Goal: Task Accomplishment & Management: Use online tool/utility

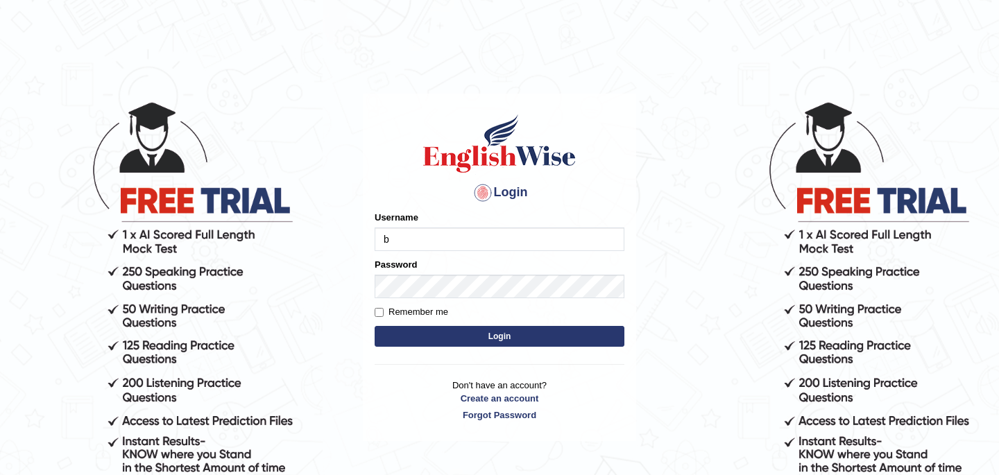
type input "Babsterro"
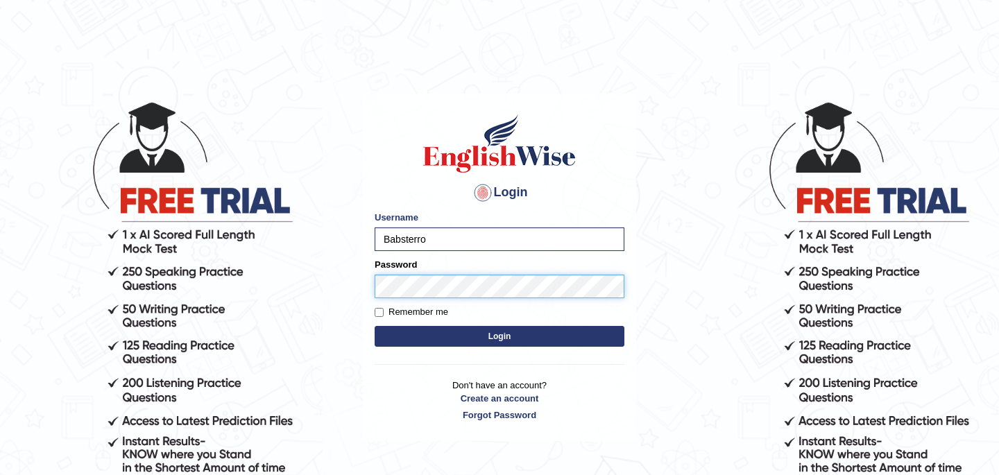
click at [375, 326] on button "Login" at bounding box center [500, 336] width 250 height 21
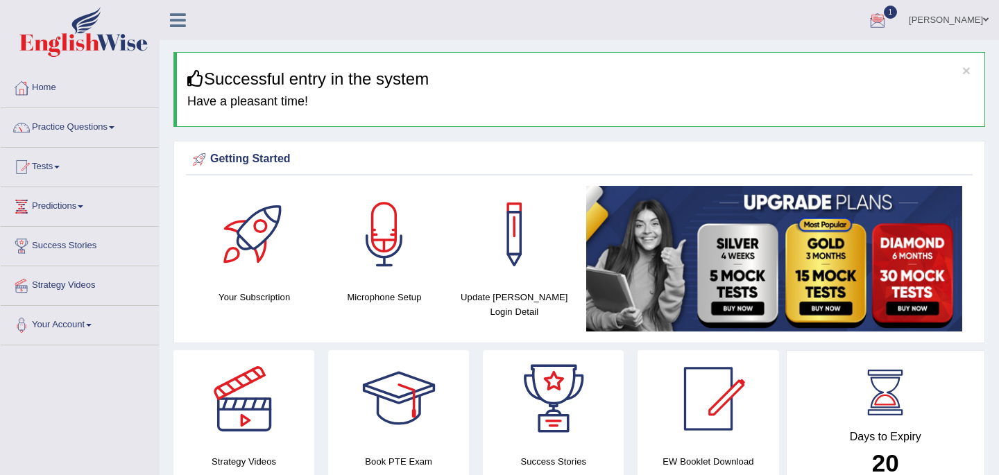
click at [884, 17] on span "1" at bounding box center [891, 12] width 14 height 13
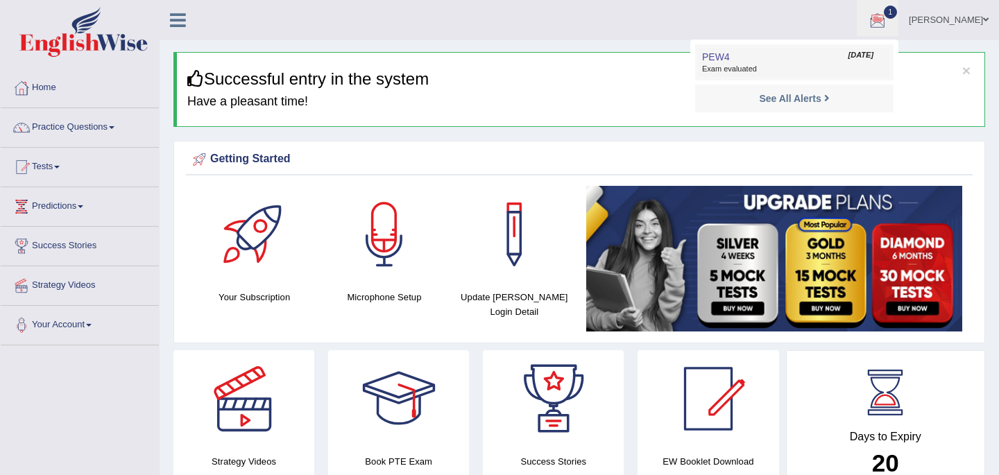
click at [709, 69] on span "Exam evaluated" at bounding box center [794, 69] width 185 height 11
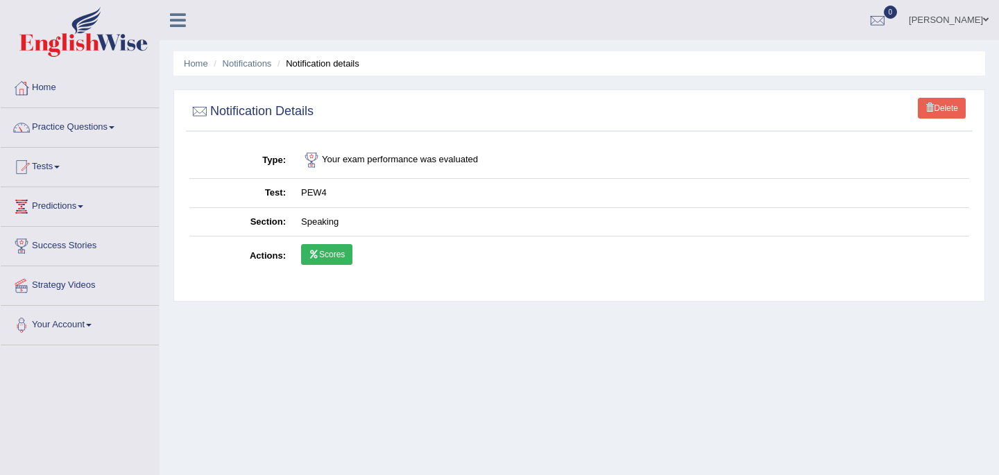
click at [334, 253] on link "Scores" at bounding box center [326, 254] width 51 height 21
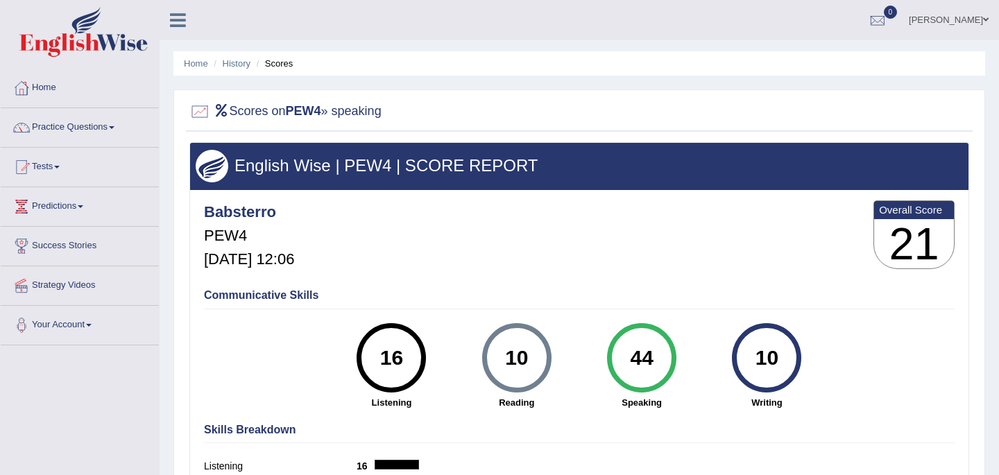
click at [45, 91] on link "Home" at bounding box center [80, 86] width 158 height 35
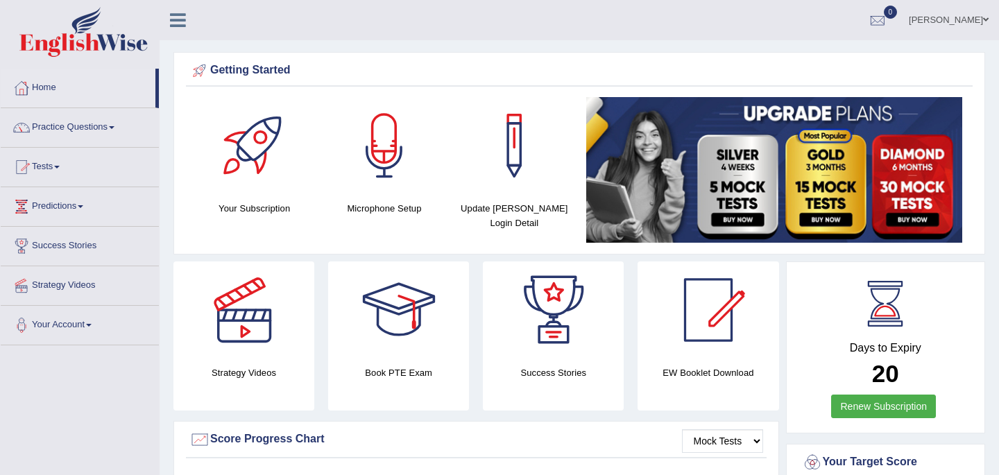
click at [48, 169] on link "Tests" at bounding box center [80, 165] width 158 height 35
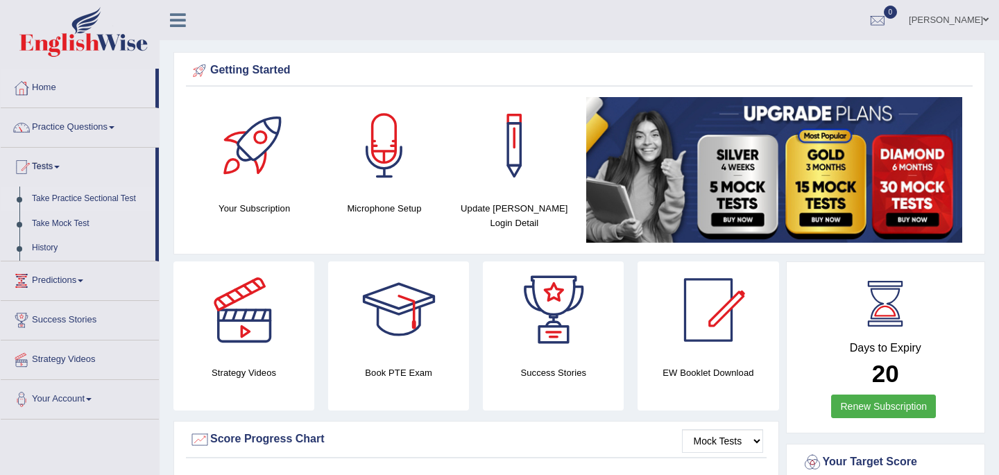
click at [69, 197] on link "Take Practice Sectional Test" at bounding box center [91, 199] width 130 height 25
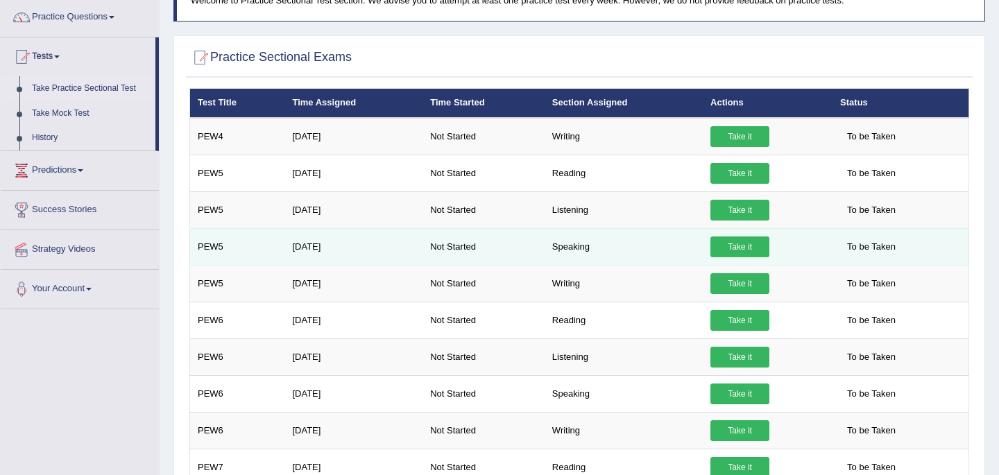
scroll to position [83, 0]
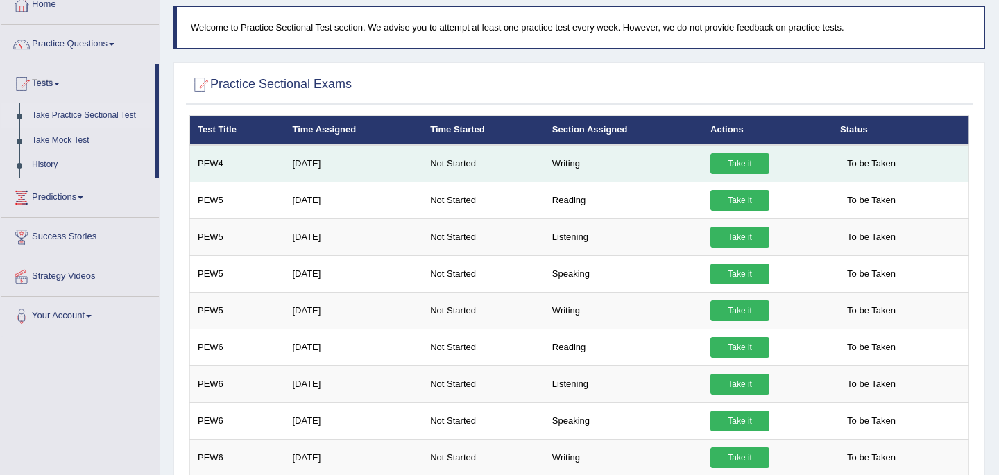
click at [740, 163] on link "Take it" at bounding box center [740, 163] width 59 height 21
click at [0, 0] on link "Yes, I have seen that and want to undertake the mock exam now" at bounding box center [0, 0] width 0 height 0
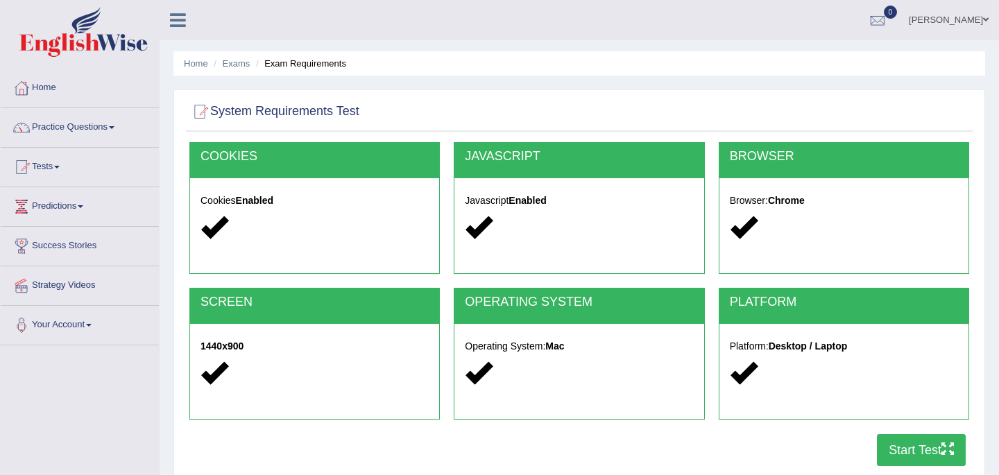
click at [914, 450] on button "Start Test" at bounding box center [921, 450] width 89 height 32
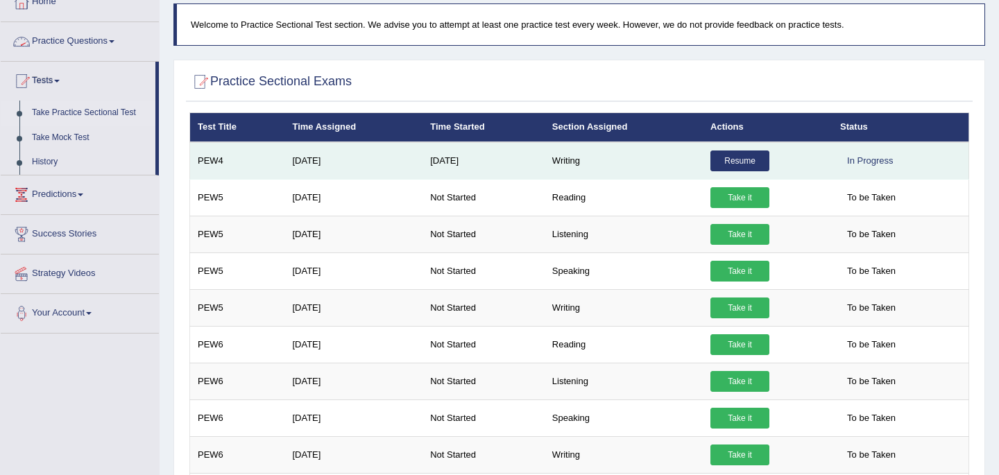
scroll to position [86, 0]
click at [745, 161] on link "Resume" at bounding box center [740, 161] width 59 height 21
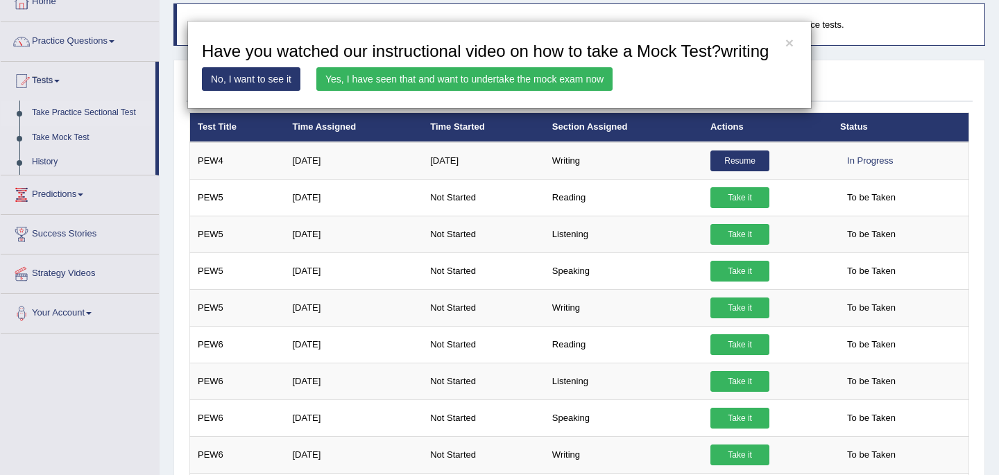
click at [457, 91] on link "Yes, I have seen that and want to undertake the mock exam now" at bounding box center [464, 79] width 296 height 24
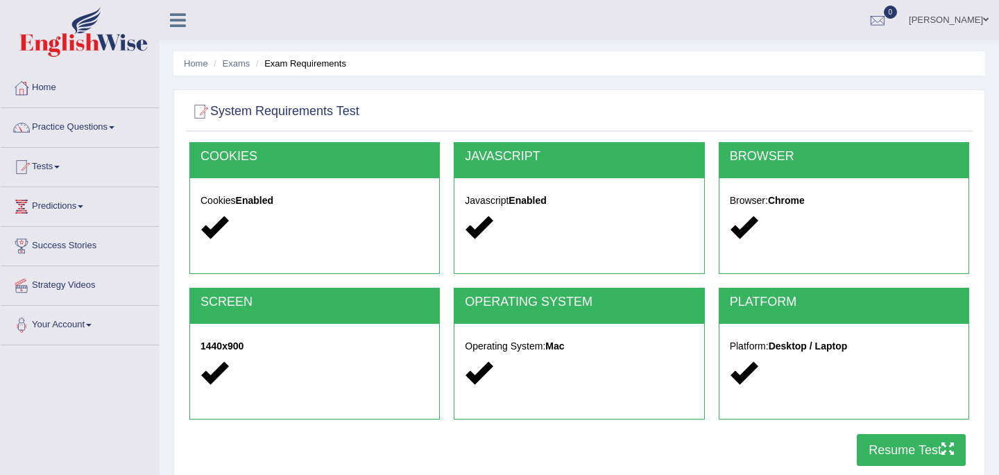
click at [917, 453] on button "Resume Test" at bounding box center [911, 450] width 109 height 32
